Goal: Navigation & Orientation: Find specific page/section

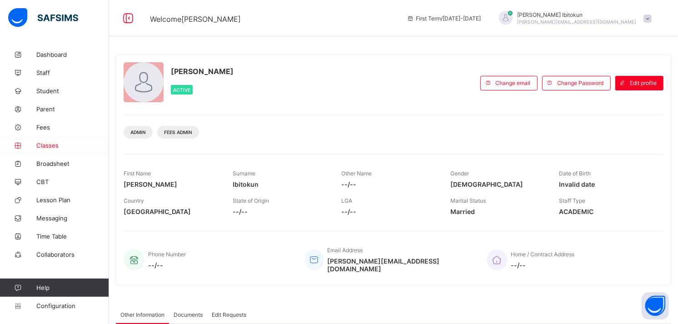
click at [52, 146] on span "Classes" at bounding box center [72, 145] width 73 height 7
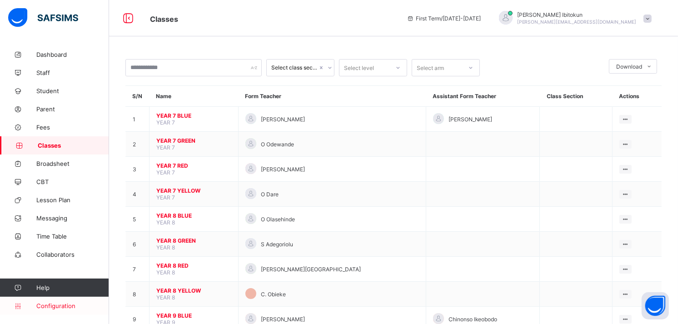
click at [61, 305] on span "Configuration" at bounding box center [72, 305] width 72 height 7
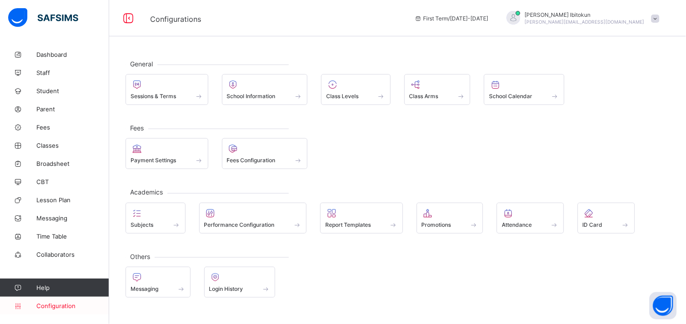
click at [61, 305] on span "Configuration" at bounding box center [72, 305] width 72 height 7
click at [340, 96] on span "Class Levels" at bounding box center [342, 96] width 32 height 7
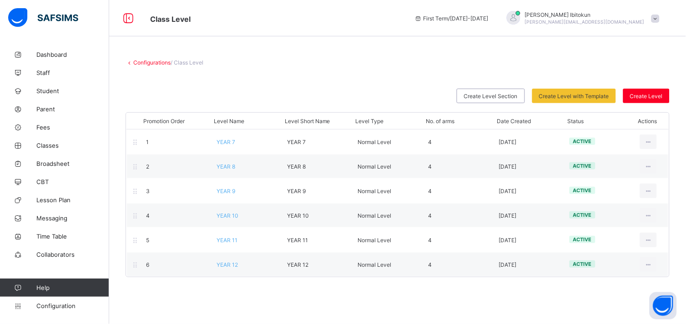
click at [151, 64] on link "Configurations" at bounding box center [151, 62] width 37 height 7
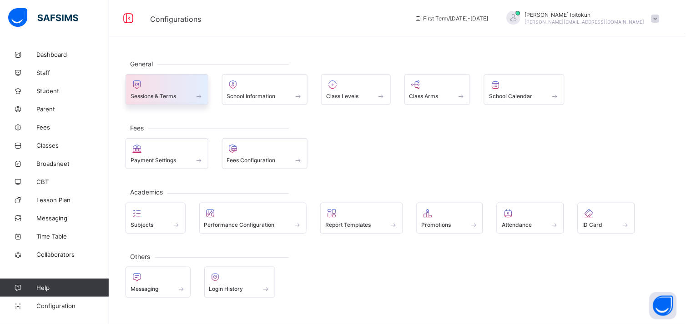
click at [180, 93] on div "Sessions & Terms" at bounding box center [166, 96] width 73 height 8
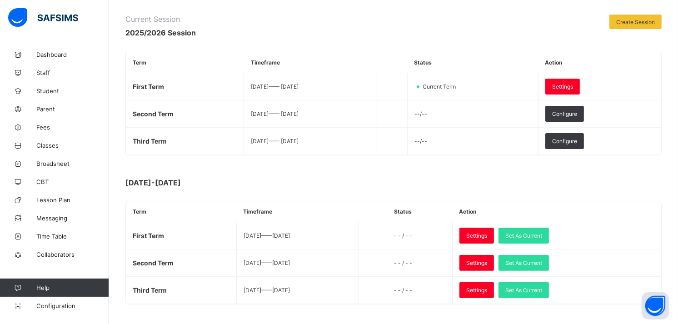
scroll to position [50, 0]
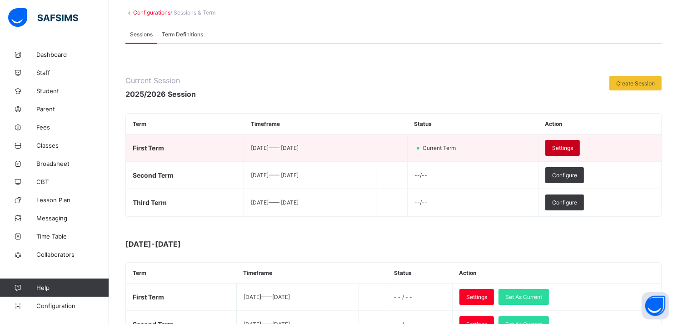
click at [573, 145] on span "Settings" at bounding box center [562, 148] width 21 height 7
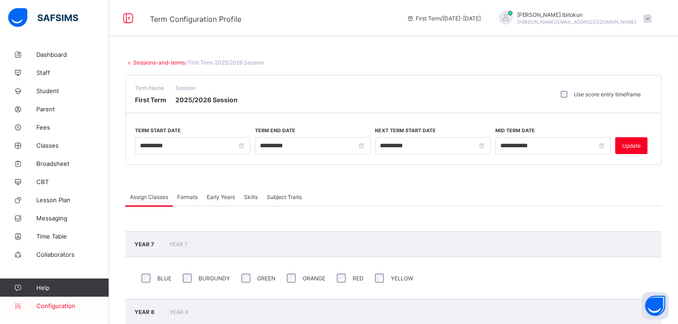
click at [66, 302] on span "Configuration" at bounding box center [72, 305] width 72 height 7
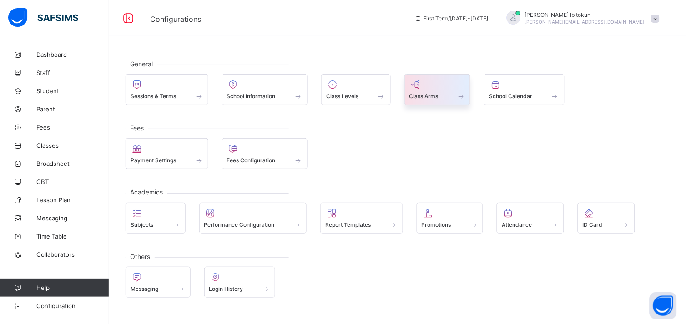
click at [419, 93] on span "Class Arms" at bounding box center [423, 96] width 29 height 7
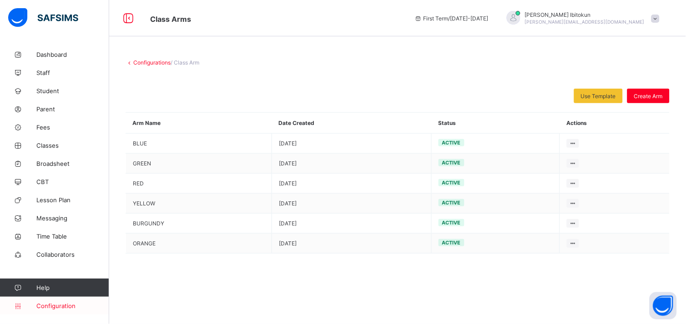
click at [73, 303] on span "Configuration" at bounding box center [72, 305] width 72 height 7
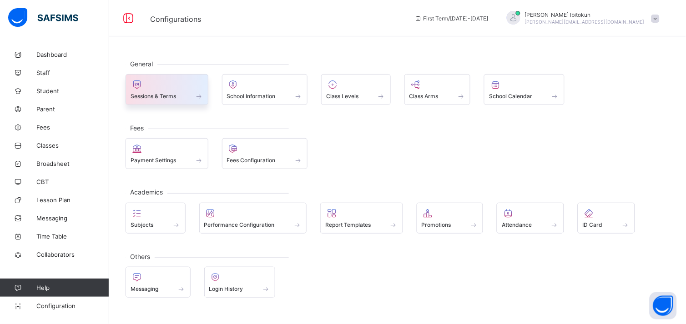
click at [153, 91] on span at bounding box center [166, 91] width 73 height 2
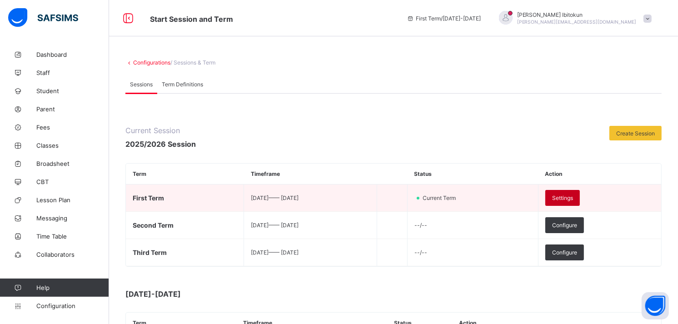
click at [573, 196] on span "Settings" at bounding box center [562, 198] width 21 height 7
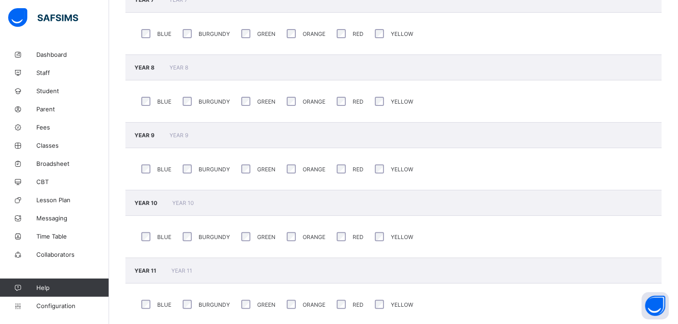
scroll to position [265, 0]
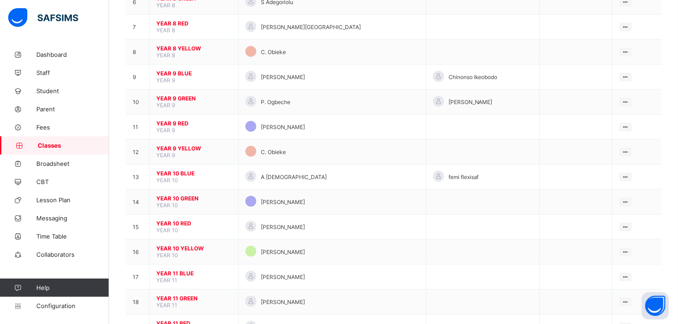
scroll to position [262, 0]
